Goal: Contribute content: Contribute content

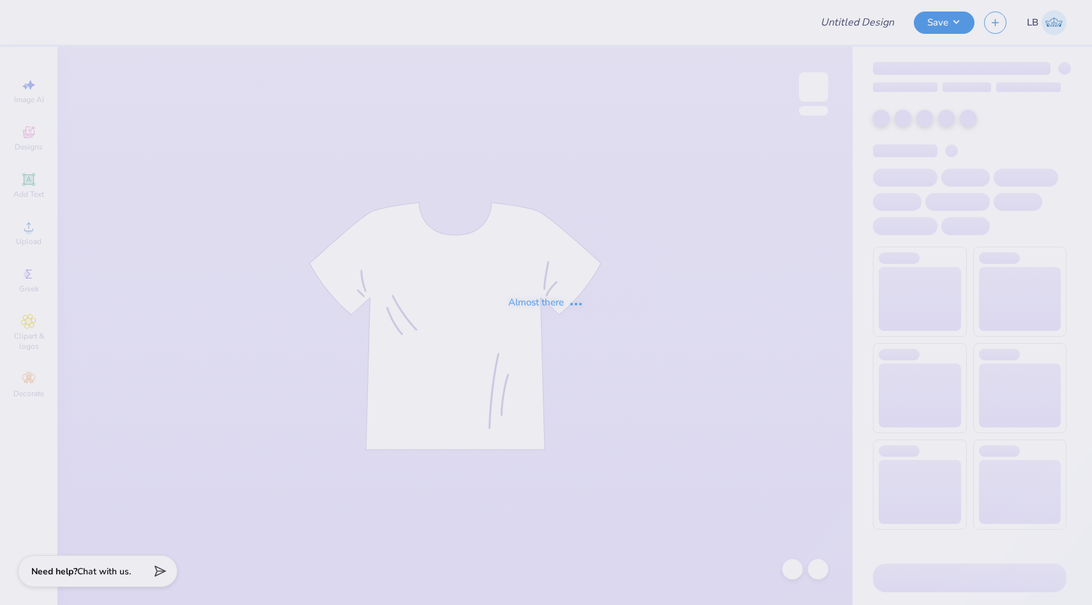
type input "KKG Back to School PR 2025"
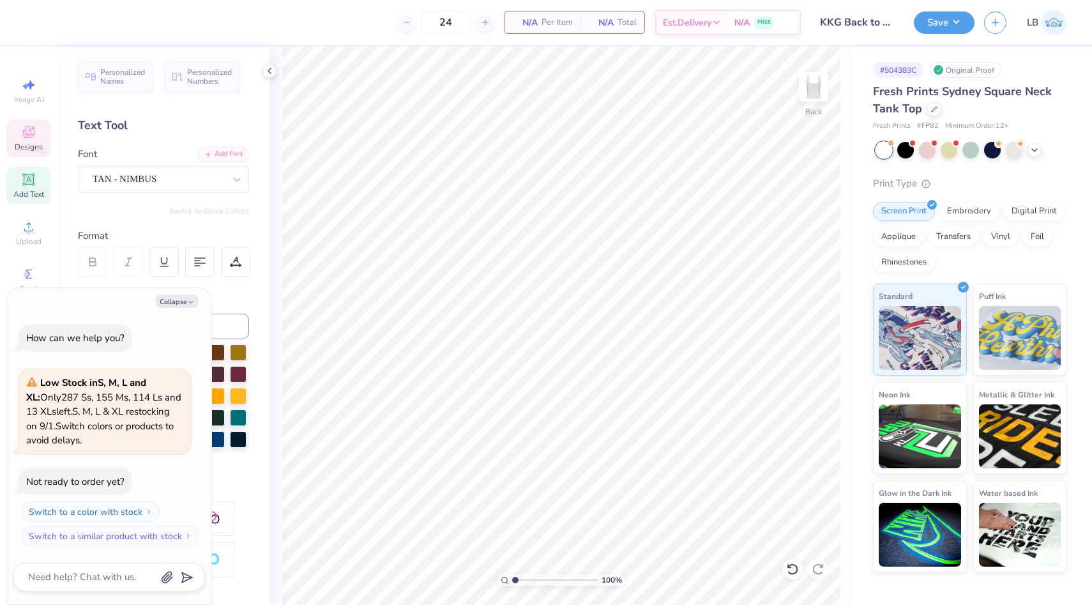
click at [26, 141] on div "Designs" at bounding box center [28, 138] width 45 height 38
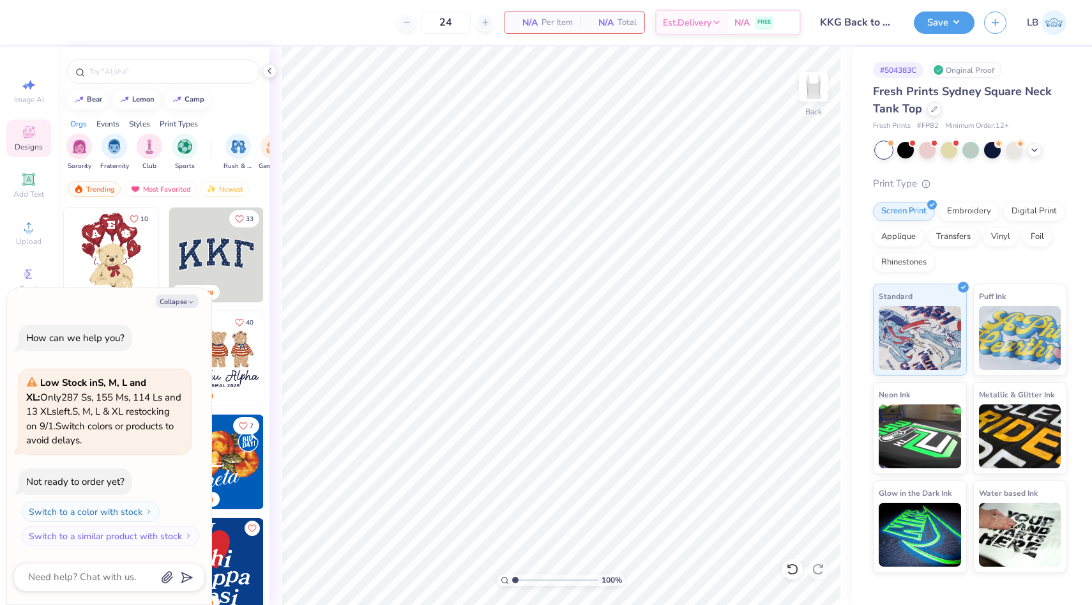
click at [214, 263] on img at bounding box center [216, 255] width 95 height 95
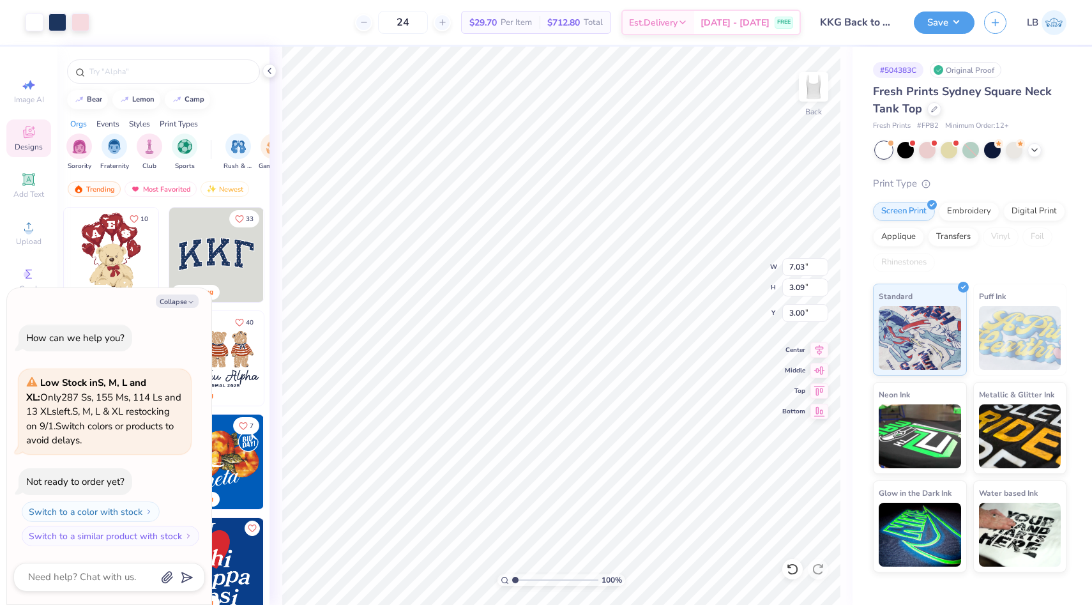
type textarea "x"
type input "1.64"
click at [83, 24] on div at bounding box center [81, 21] width 18 height 18
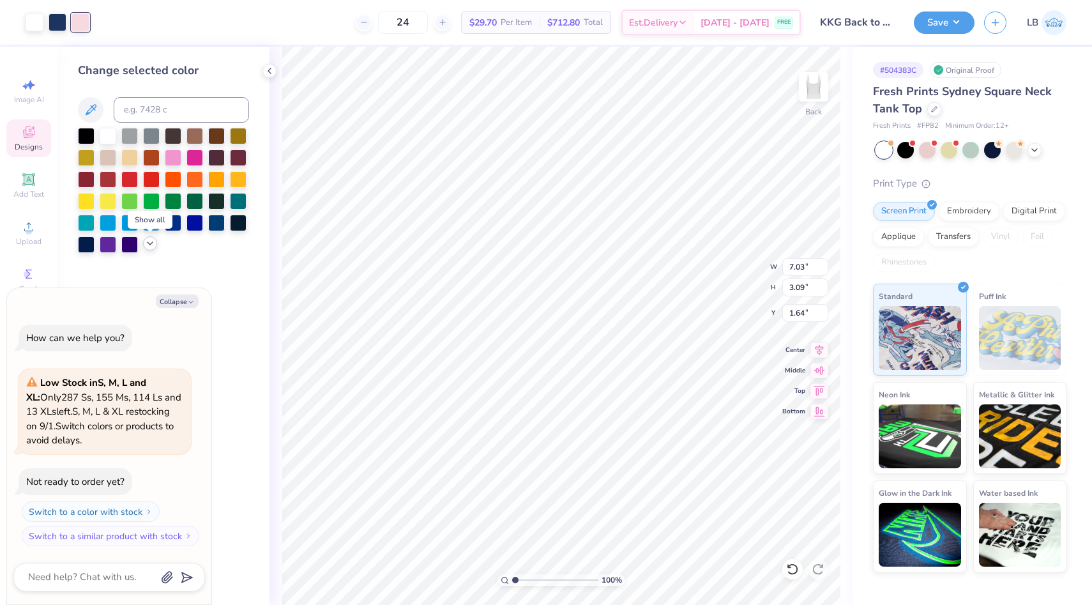
click at [148, 243] on icon at bounding box center [150, 243] width 10 height 10
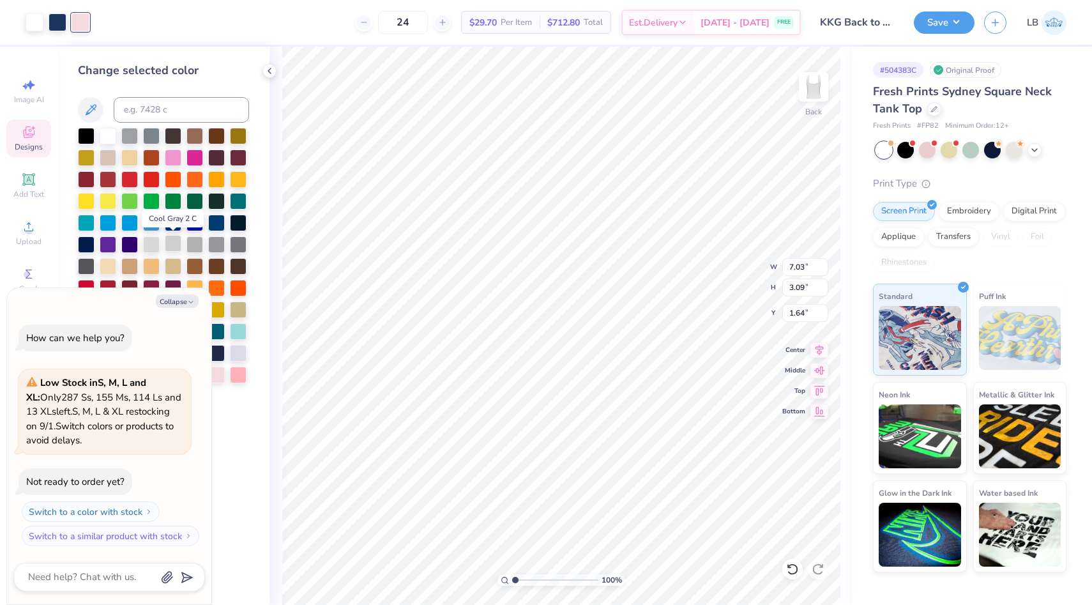
click at [171, 249] on div at bounding box center [173, 243] width 17 height 17
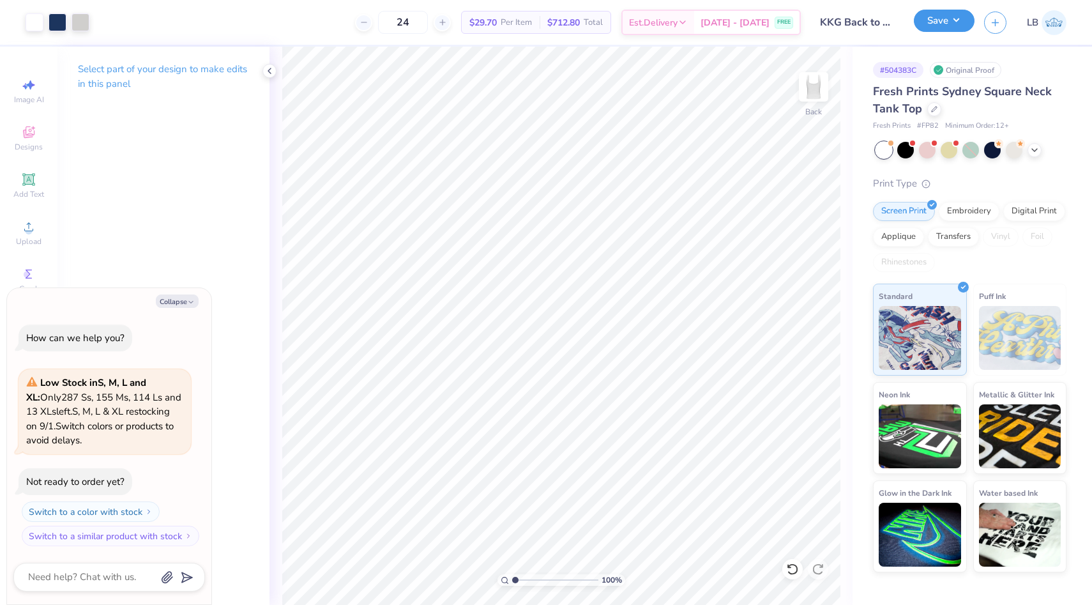
click at [940, 20] on button "Save" at bounding box center [944, 21] width 61 height 22
type textarea "x"
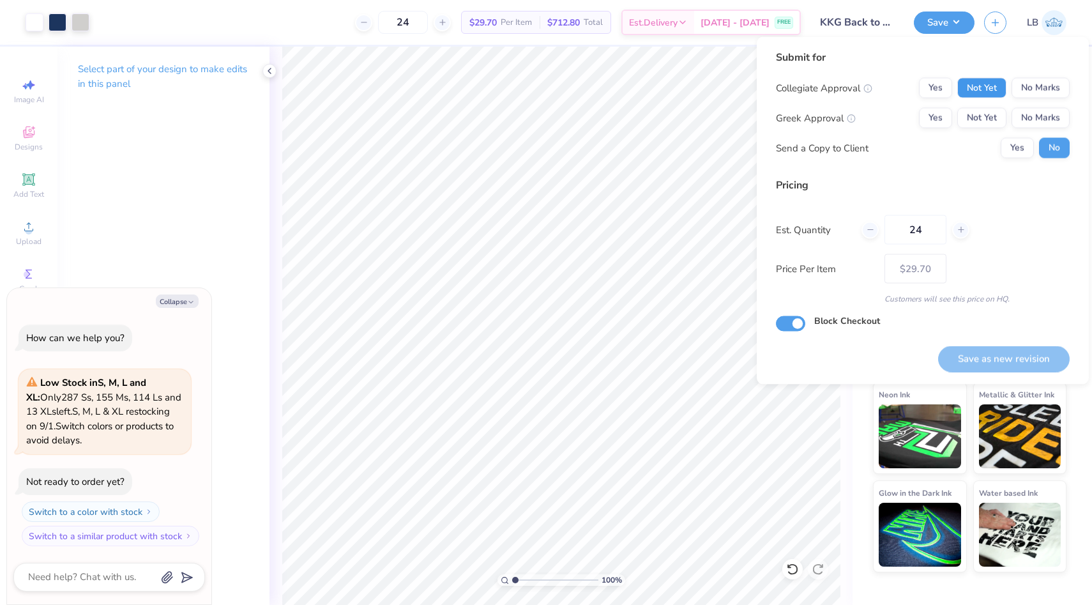
click at [977, 90] on button "Not Yet" at bounding box center [982, 88] width 49 height 20
click at [978, 120] on button "Not Yet" at bounding box center [982, 118] width 49 height 20
click at [1009, 359] on button "Save as new revision" at bounding box center [1004, 359] width 132 height 26
type input "$29.70"
click at [625, 132] on div "Art colors 24 $29.70 Per Item $712.80 Total Est. Delivery [DATE] - [DATE] FREE …" at bounding box center [546, 302] width 1092 height 605
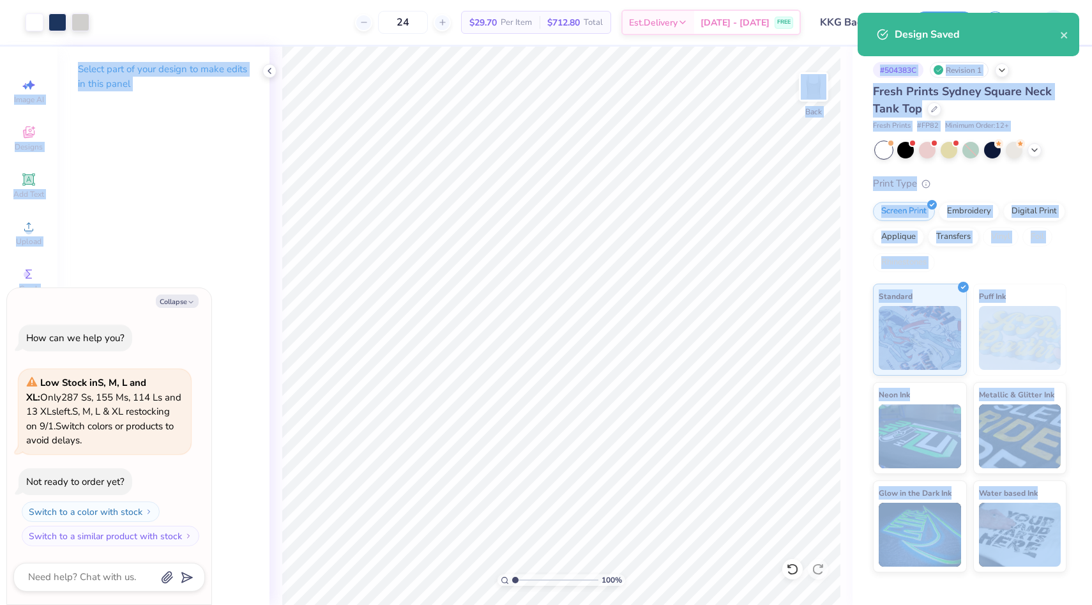
drag, startPoint x: 1092, startPoint y: 36, endPoint x: 885, endPoint y: 51, distance: 206.9
click at [885, 51] on div "Art colors 24 $29.70 Per Item $712.80 Total Est. Delivery [DATE] - [DATE] FREE …" at bounding box center [546, 302] width 1092 height 605
click at [992, 91] on span "Fresh Prints Sydney Square Neck Tank Top" at bounding box center [962, 100] width 179 height 33
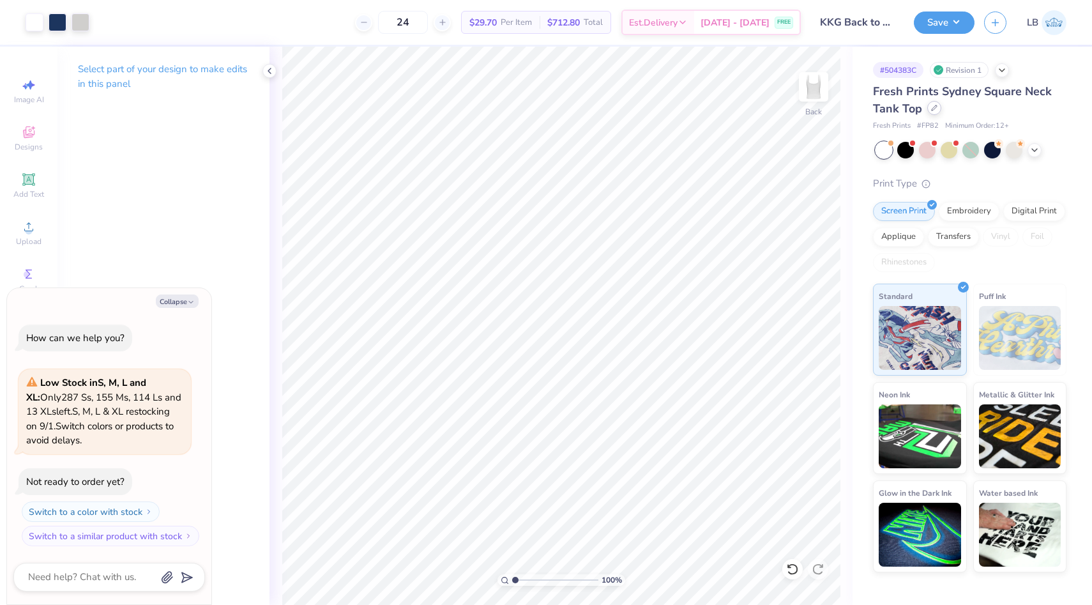
click at [936, 113] on div at bounding box center [935, 108] width 14 height 14
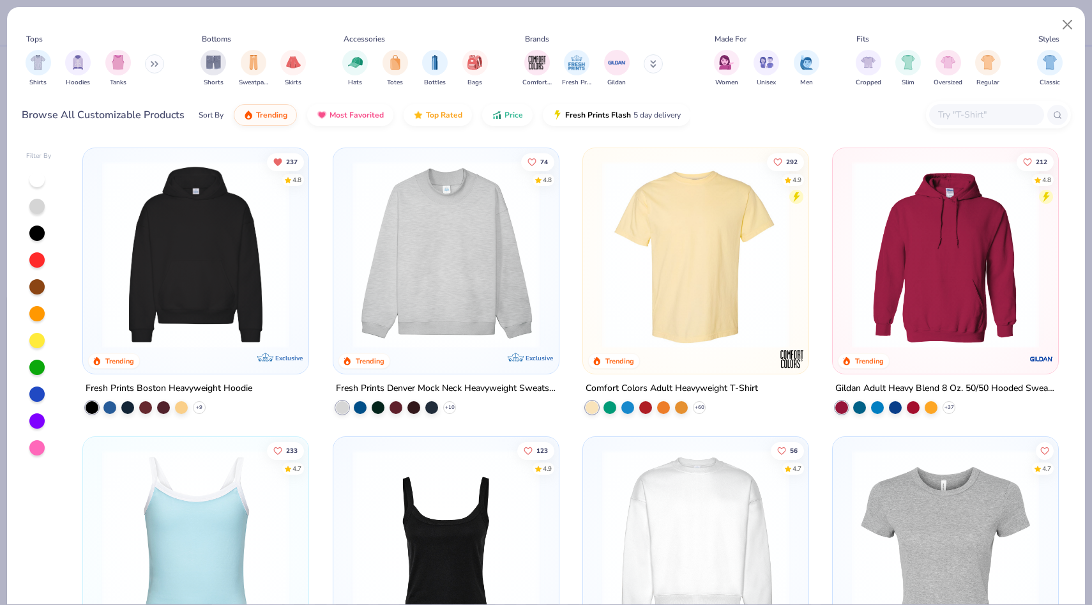
click at [437, 205] on img at bounding box center [446, 254] width 200 height 187
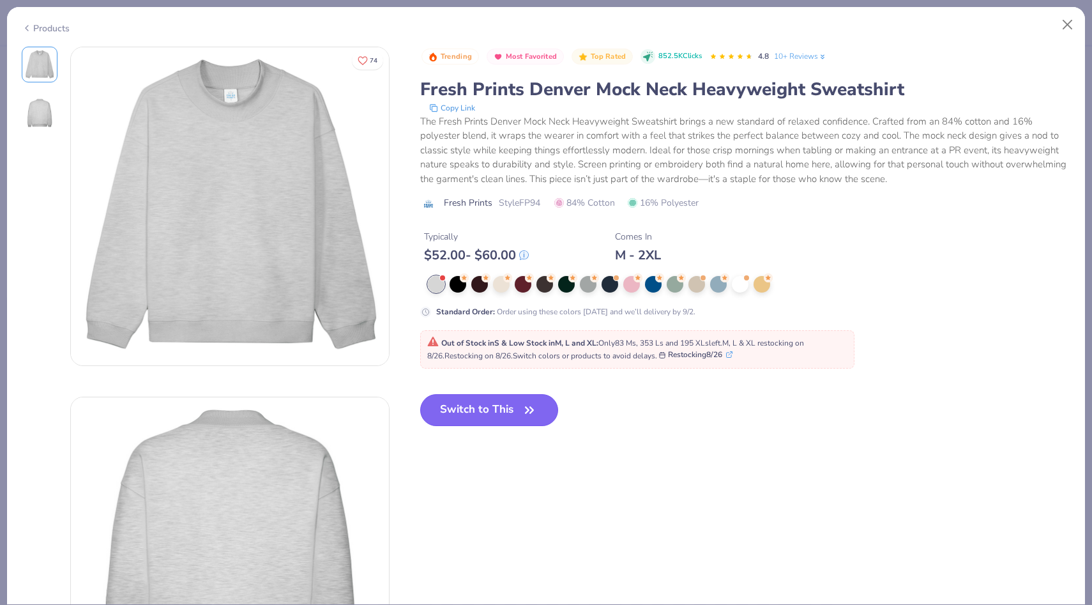
click at [495, 407] on button "Switch to This" at bounding box center [489, 410] width 139 height 32
type textarea "x"
type input "50"
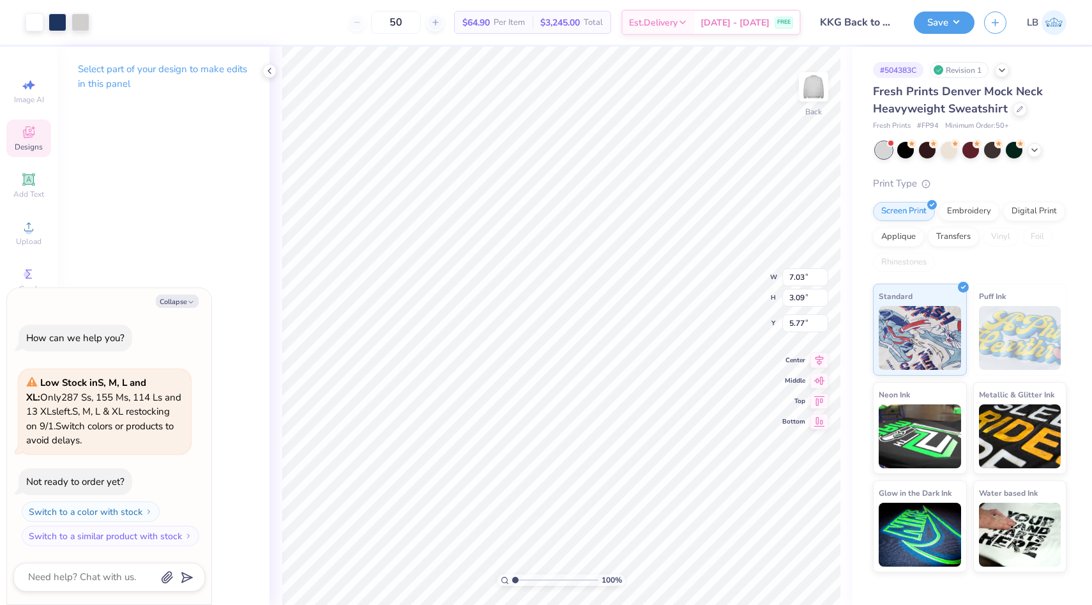
type textarea "x"
type input "9.83"
type input "4.32"
type textarea "x"
type input "3.00"
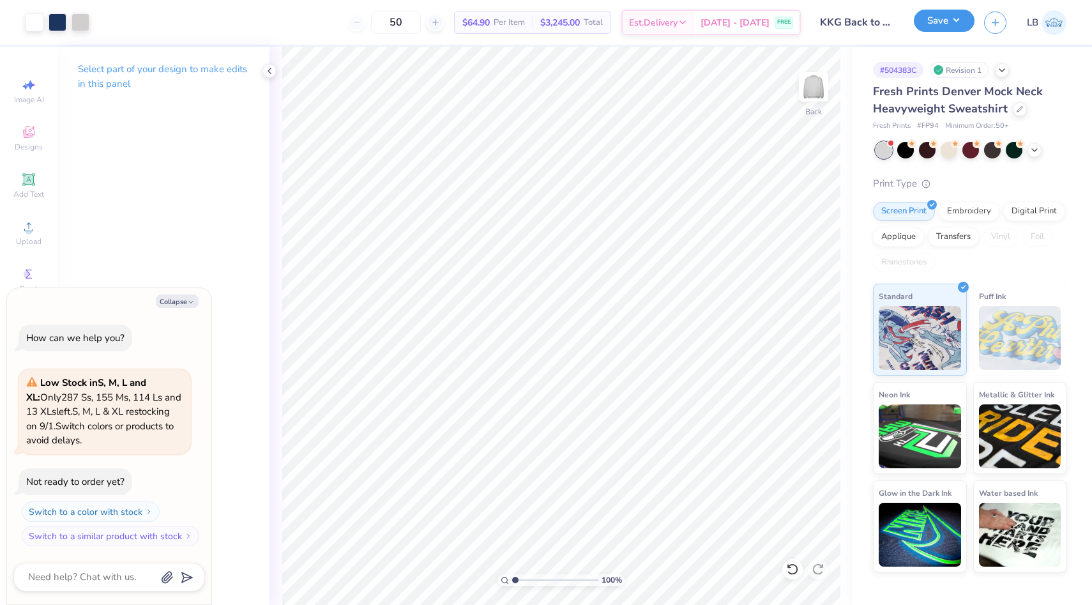
click at [934, 20] on button "Save" at bounding box center [944, 21] width 61 height 22
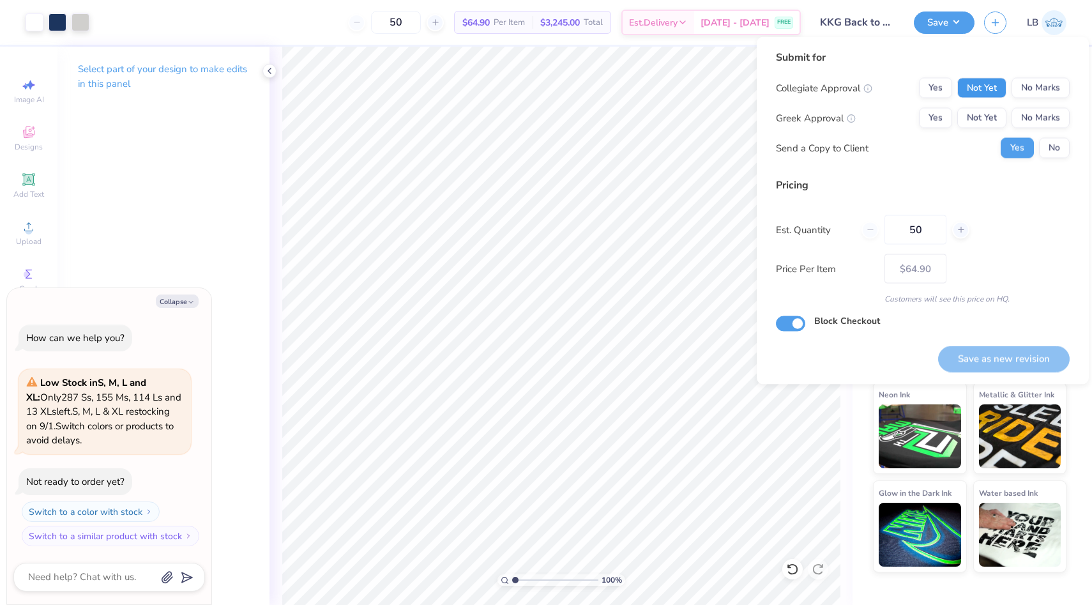
click at [971, 89] on button "Not Yet" at bounding box center [982, 88] width 49 height 20
click at [974, 117] on button "Not Yet" at bounding box center [982, 118] width 49 height 20
click at [1051, 149] on button "No" at bounding box center [1054, 148] width 31 height 20
type textarea "x"
click at [1036, 348] on button "Save as new revision" at bounding box center [1004, 359] width 132 height 26
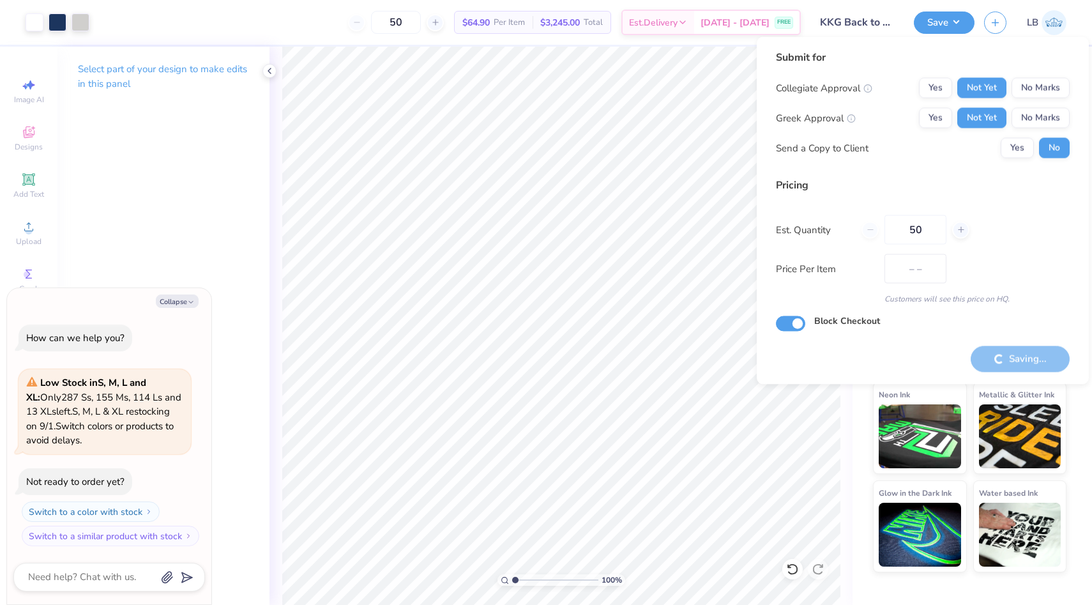
type input "$64.90"
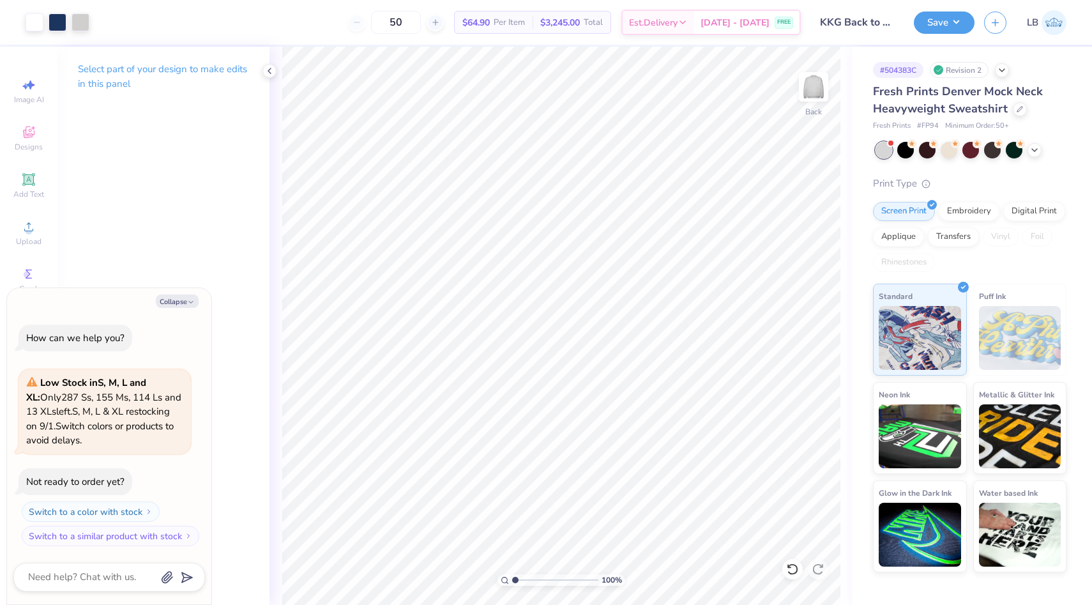
click at [1011, 113] on div "Fresh Prints Denver Mock Neck Heavyweight Sweatshirt" at bounding box center [970, 100] width 194 height 34
click at [1017, 111] on icon at bounding box center [1020, 108] width 6 height 6
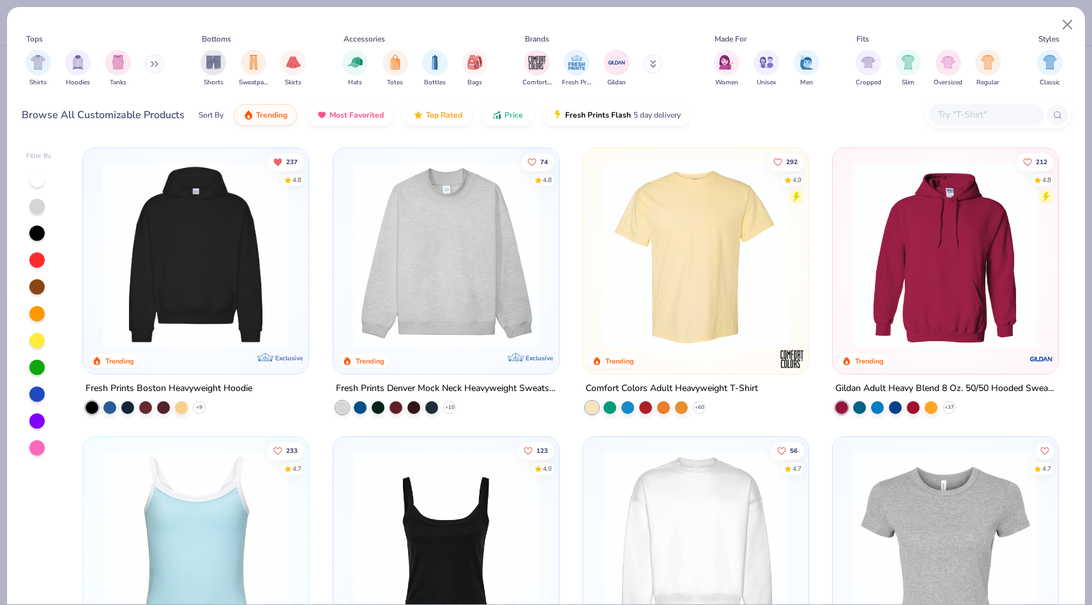
scroll to position [222, 0]
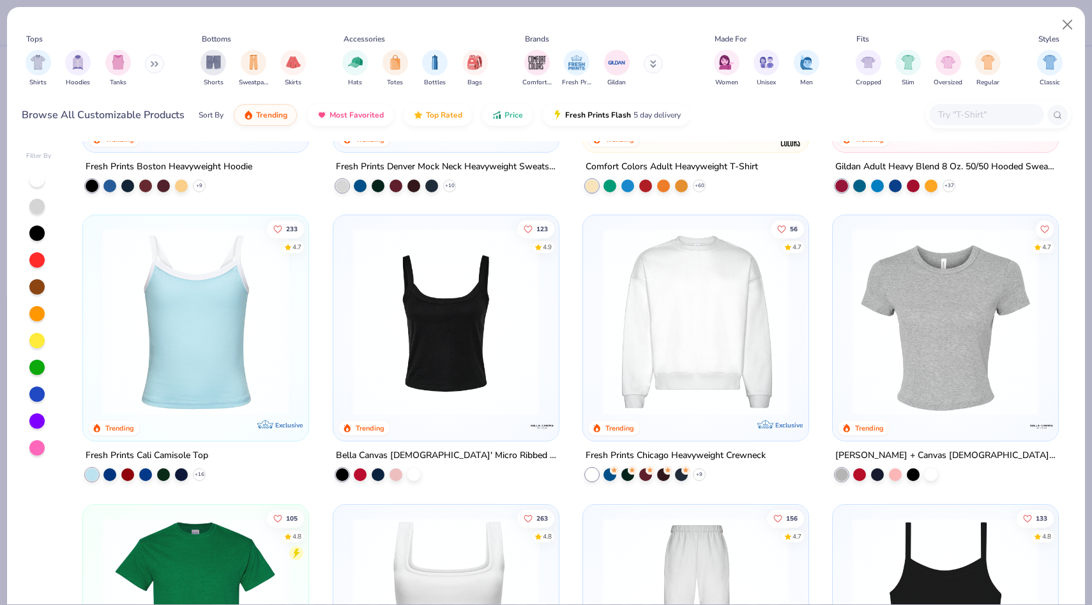
click at [457, 355] on img at bounding box center [446, 321] width 200 height 187
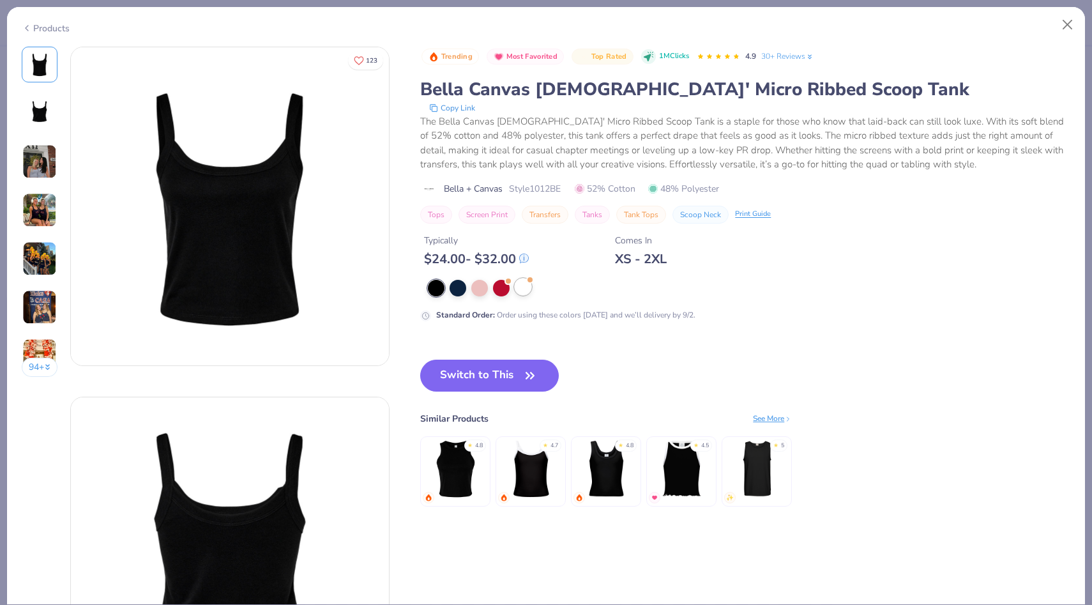
click at [526, 290] on div at bounding box center [523, 287] width 17 height 17
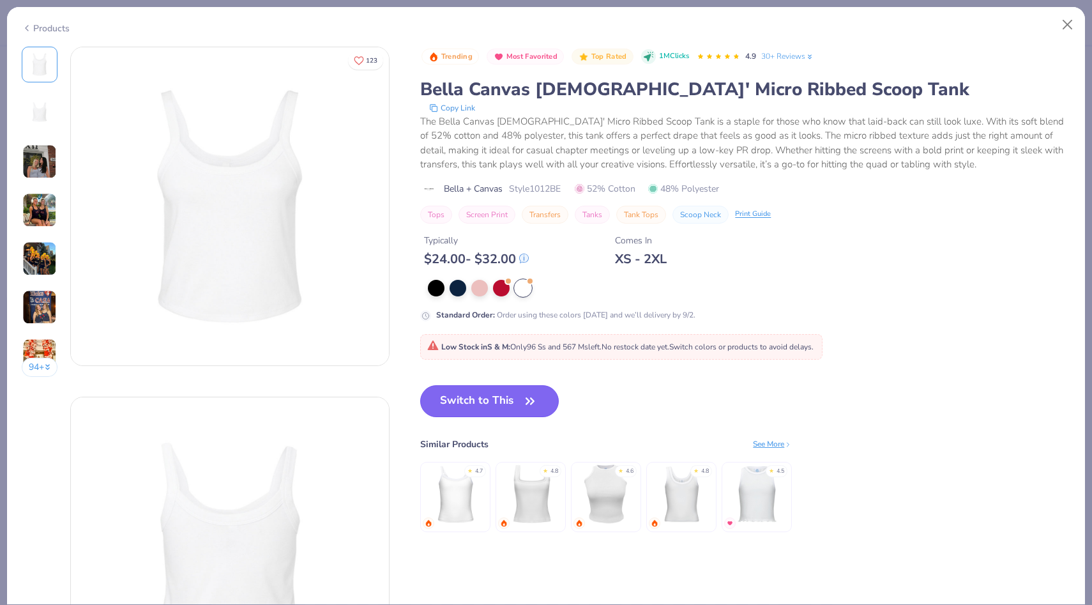
click at [483, 408] on button "Switch to This" at bounding box center [489, 401] width 139 height 32
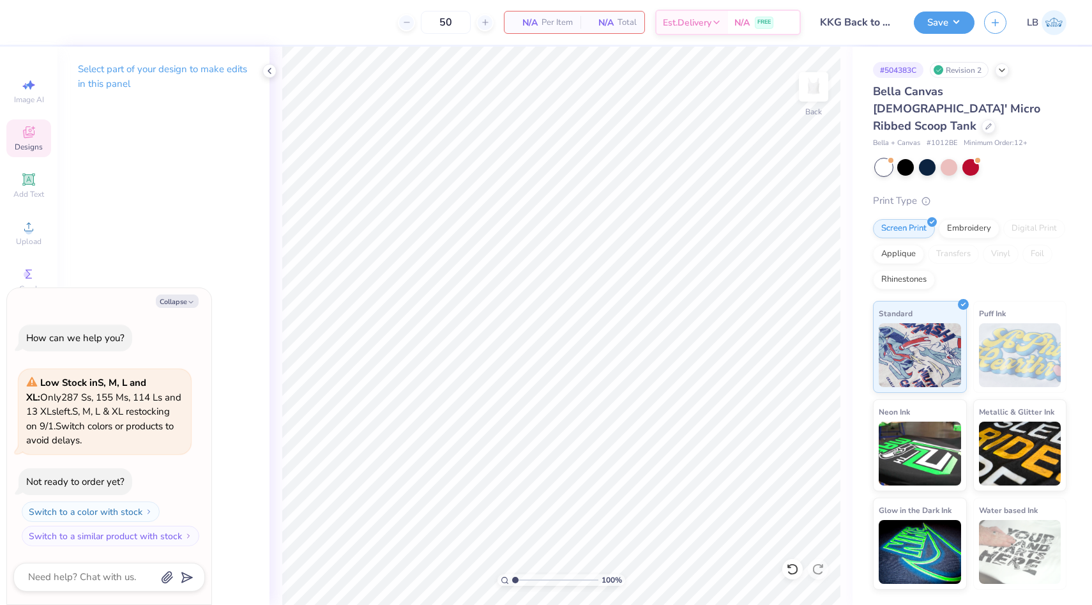
click at [26, 121] on div "Designs" at bounding box center [28, 138] width 45 height 38
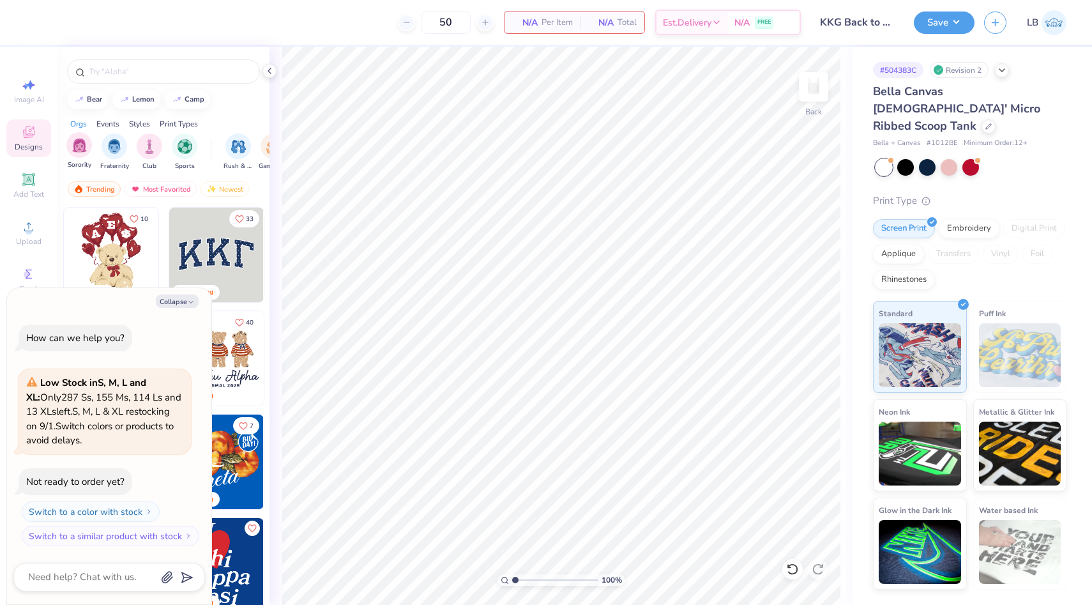
click at [72, 157] on div "Sorority" at bounding box center [79, 151] width 26 height 38
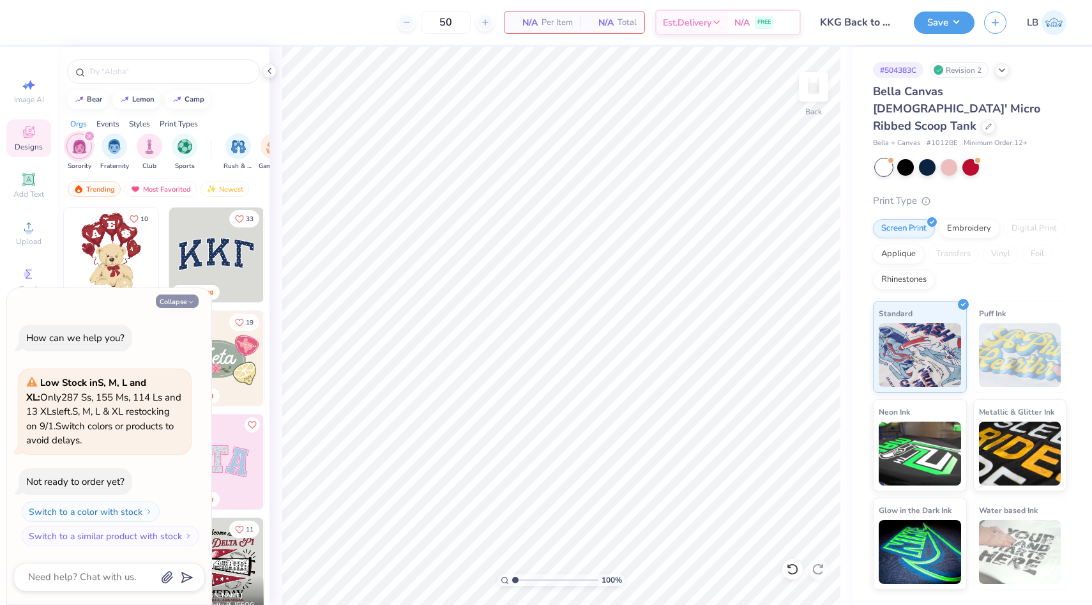
click at [184, 303] on button "Collapse" at bounding box center [177, 300] width 43 height 13
type textarea "x"
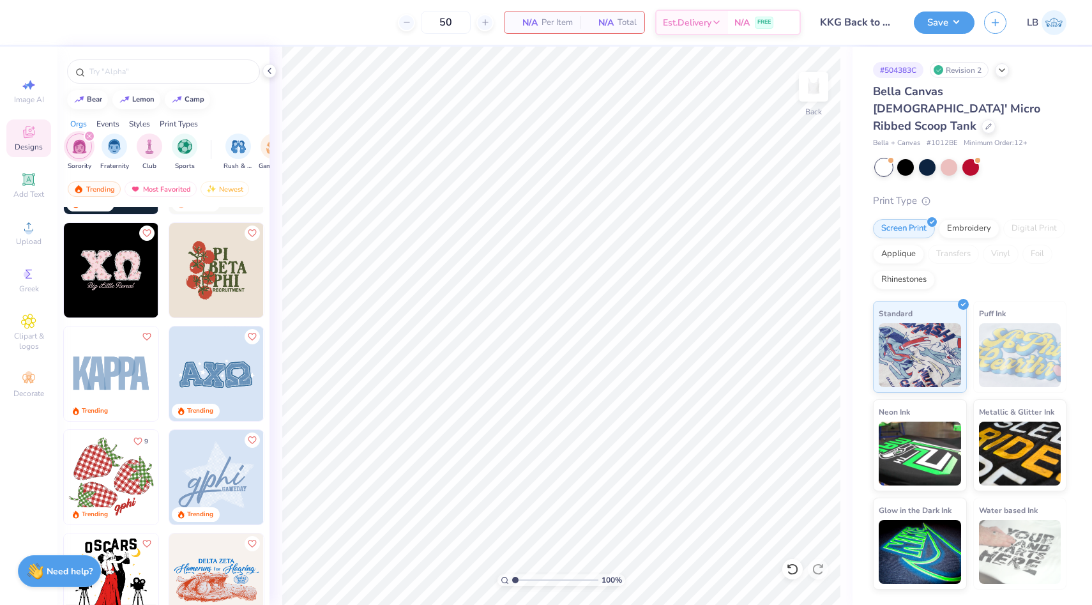
scroll to position [2161, 0]
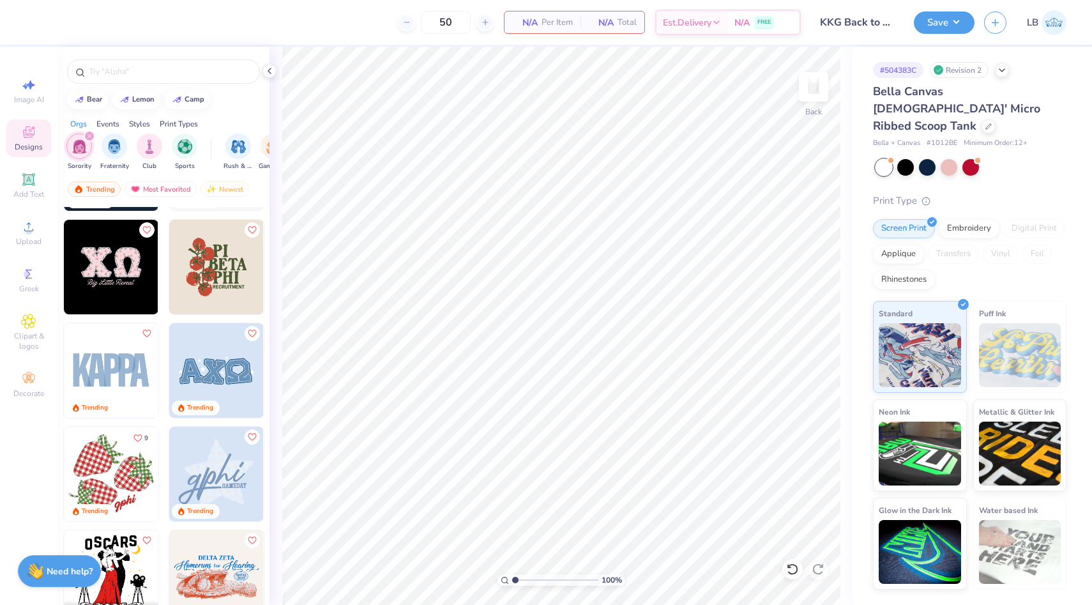
click at [126, 372] on img at bounding box center [111, 370] width 95 height 95
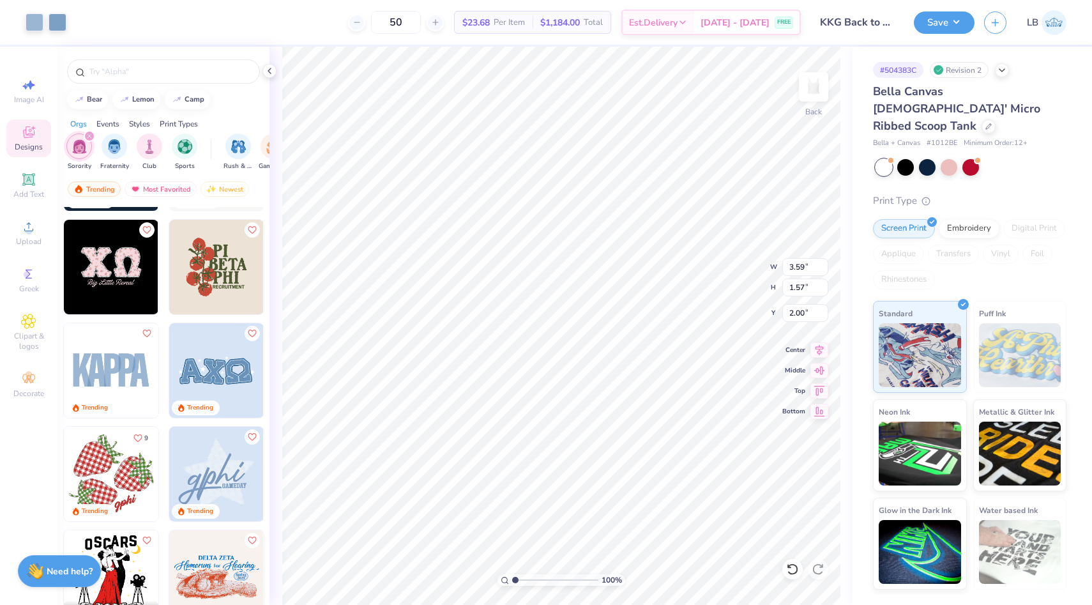
type input "5.52"
type input "2.41"
type input "1.63"
type input "3.72"
type input "1.63"
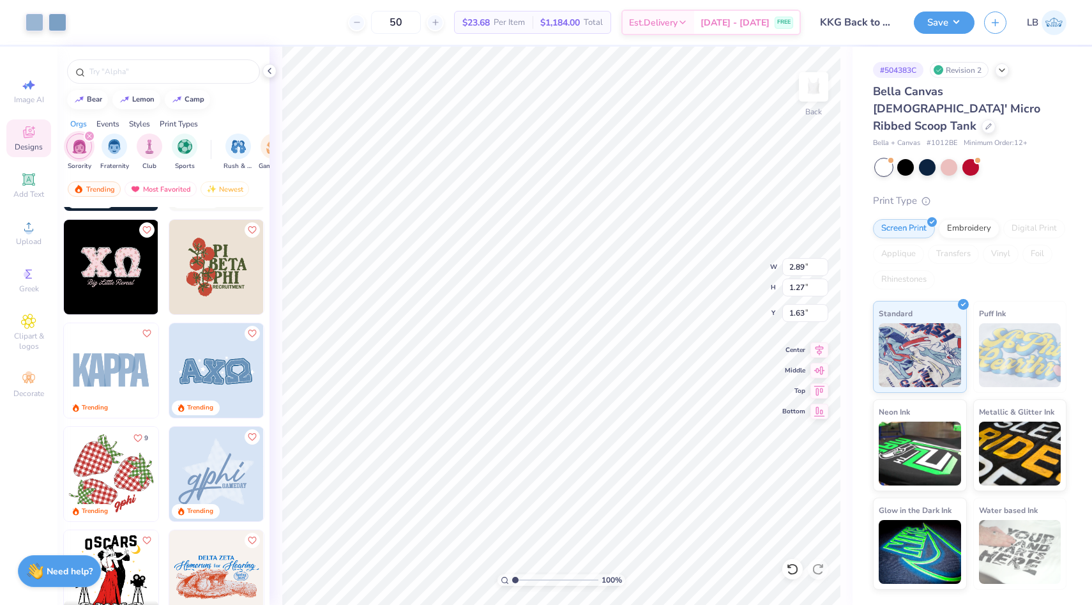
type input "2.89"
type input "1.27"
type input "1.56"
click at [938, 20] on button "Save" at bounding box center [944, 21] width 61 height 22
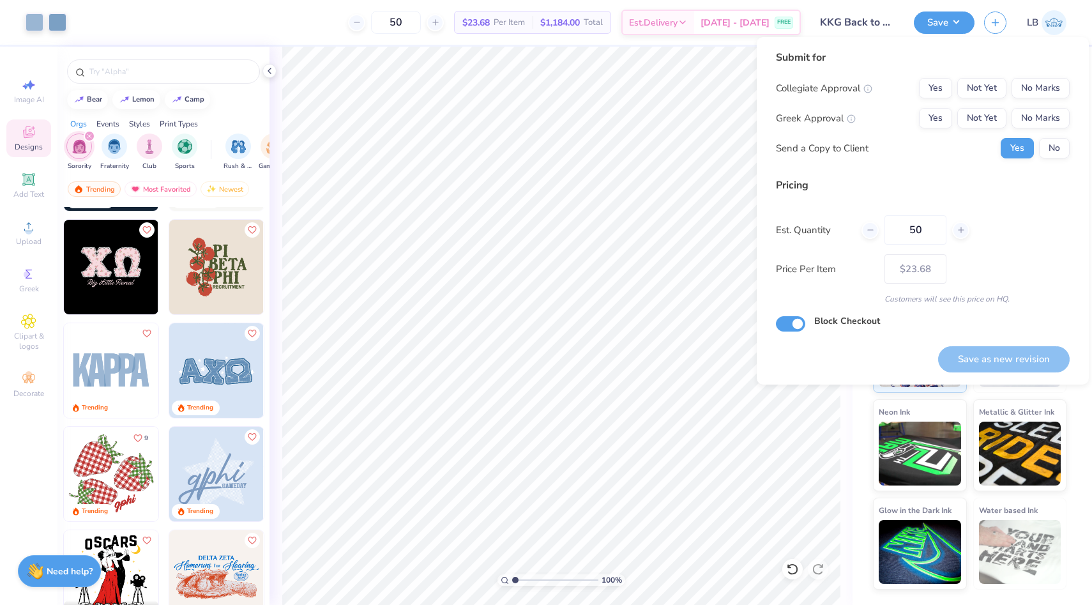
click at [971, 99] on div "Collegiate Approval Yes Not Yet No Marks Greek Approval Yes Not Yet No Marks Se…" at bounding box center [923, 118] width 294 height 80
click at [972, 91] on button "Not Yet" at bounding box center [982, 88] width 49 height 20
click at [973, 125] on button "Not Yet" at bounding box center [982, 118] width 49 height 20
click at [1044, 160] on div "Submit for Collegiate Approval Yes Not Yet No Marks Greek Approval Yes Not Yet …" at bounding box center [923, 109] width 294 height 118
click at [1050, 158] on div "Submit for Collegiate Approval Yes Not Yet No Marks Greek Approval Yes Not Yet …" at bounding box center [923, 109] width 294 height 118
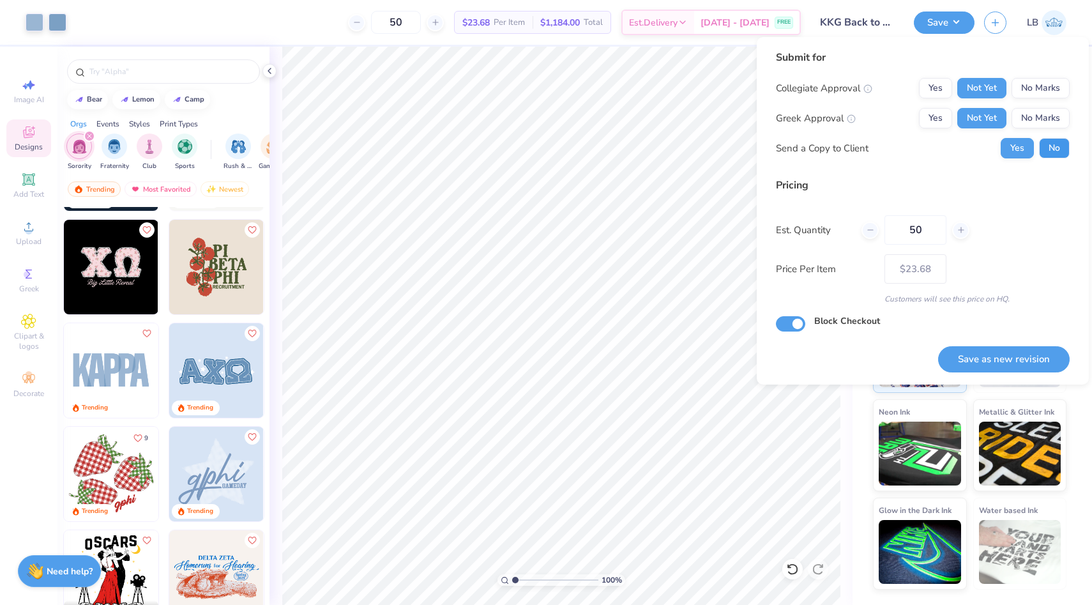
click at [1055, 149] on button "No" at bounding box center [1054, 148] width 31 height 20
click at [1010, 359] on button "Save as new revision" at bounding box center [1004, 359] width 132 height 26
type input "$23.68"
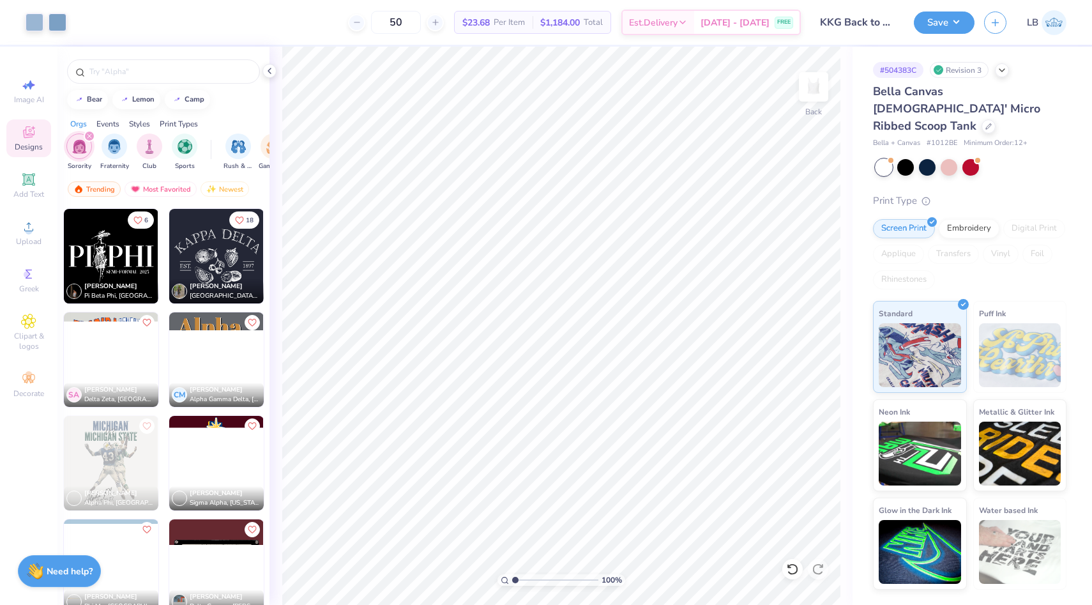
scroll to position [13659, 0]
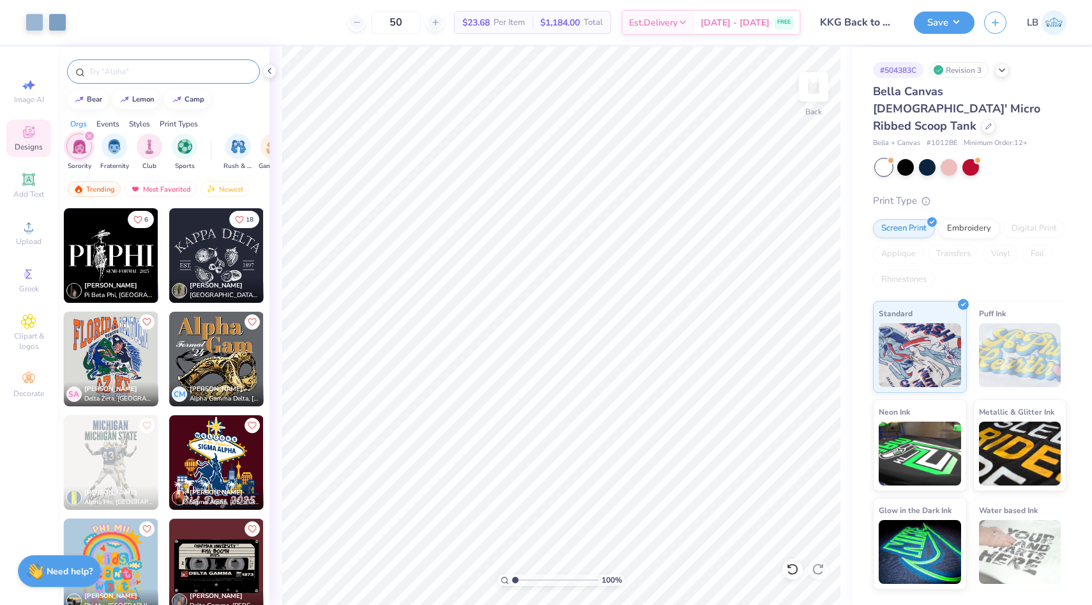
click at [154, 75] on input "text" at bounding box center [170, 71] width 164 height 13
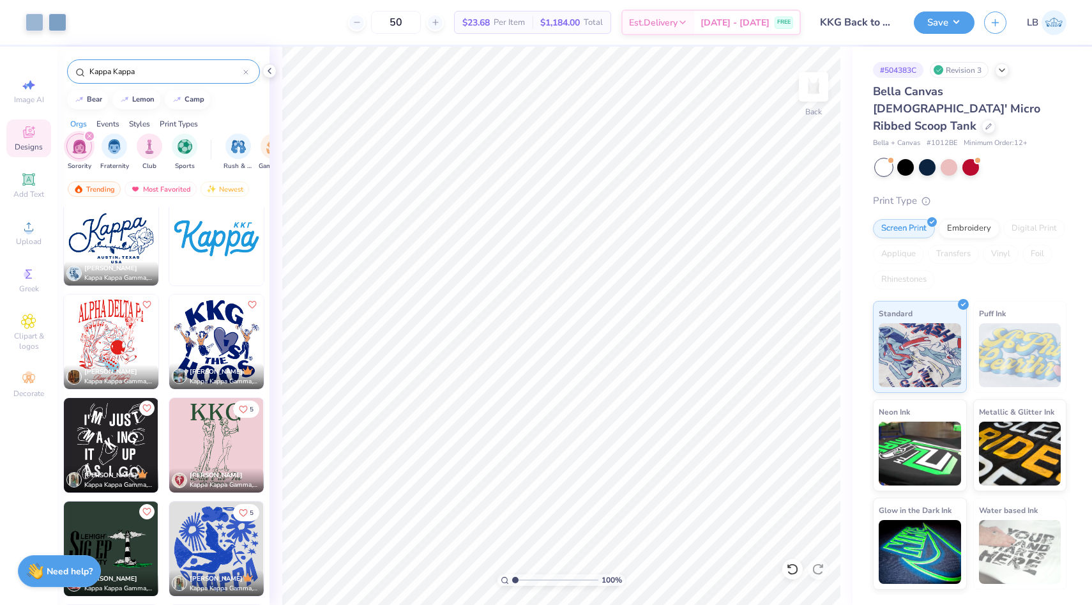
scroll to position [4364, 0]
type input "Kappa Kappa"
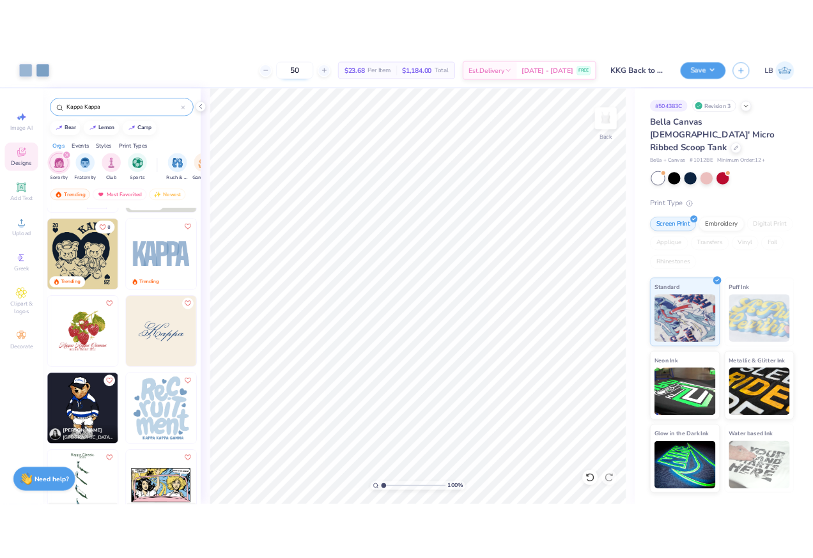
scroll to position [0, 0]
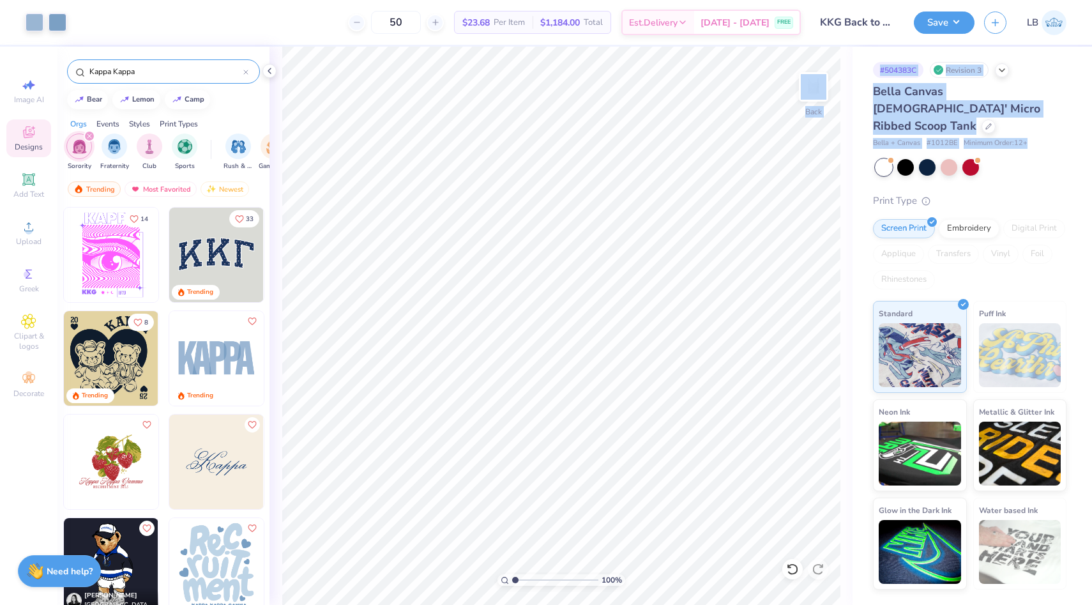
click at [777, 176] on div "Art colors 50 $23.68 Per Item $1,184.00 Total Est. Delivery [DATE] - [DATE] FRE…" at bounding box center [546, 302] width 1092 height 605
click at [727, 83] on div "Art colors 50 $23.68 Per Item $1,184.00 Total Est. Delivery [DATE] - [DATE] FRE…" at bounding box center [546, 302] width 1092 height 605
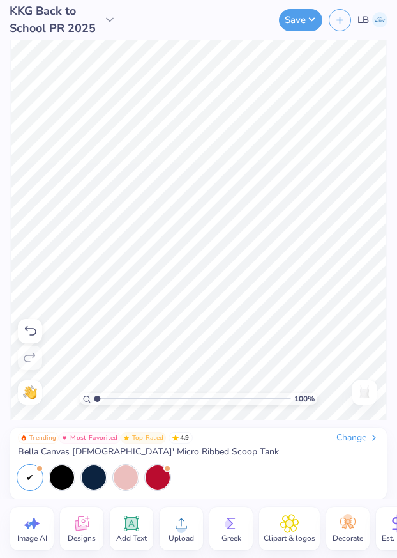
drag, startPoint x: 395, startPoint y: 27, endPoint x: 402, endPoint y: 29, distance: 7.3
click at [397, 29] on html "KKG Back to School PR 2025 Save LB Image AI Designs Add Text Upload Greek Clipa…" at bounding box center [198, 279] width 397 height 558
